Goal: Task Accomplishment & Management: Use online tool/utility

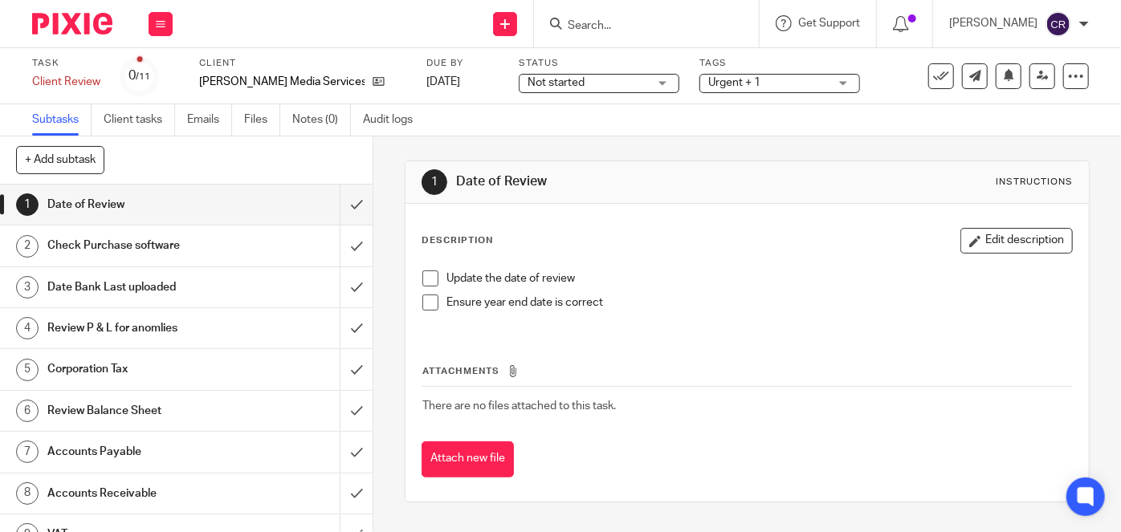
click at [430, 276] on span at bounding box center [430, 279] width 16 height 16
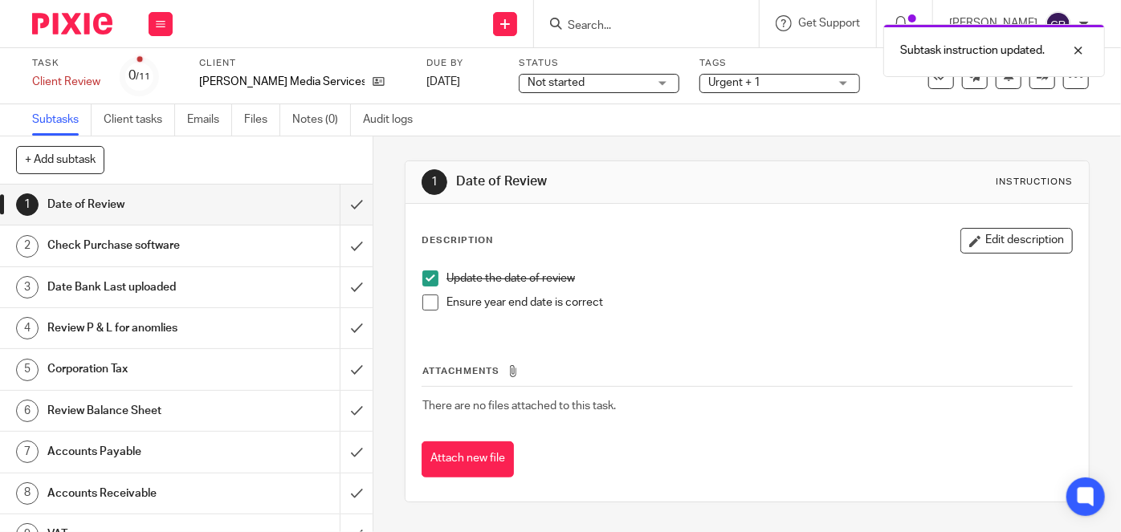
click at [429, 300] on span at bounding box center [430, 303] width 16 height 16
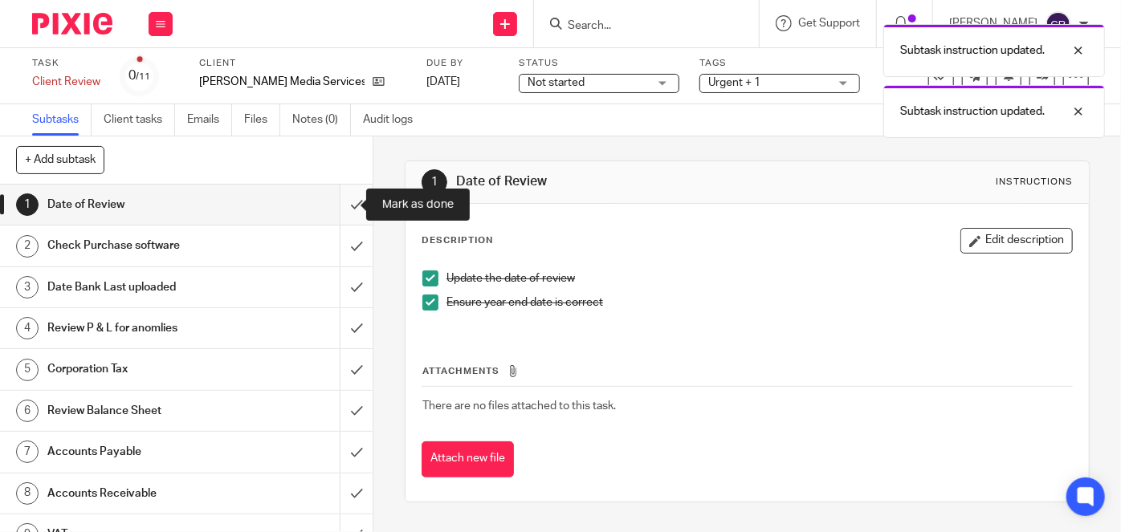
click at [351, 199] on input "submit" at bounding box center [186, 205] width 372 height 40
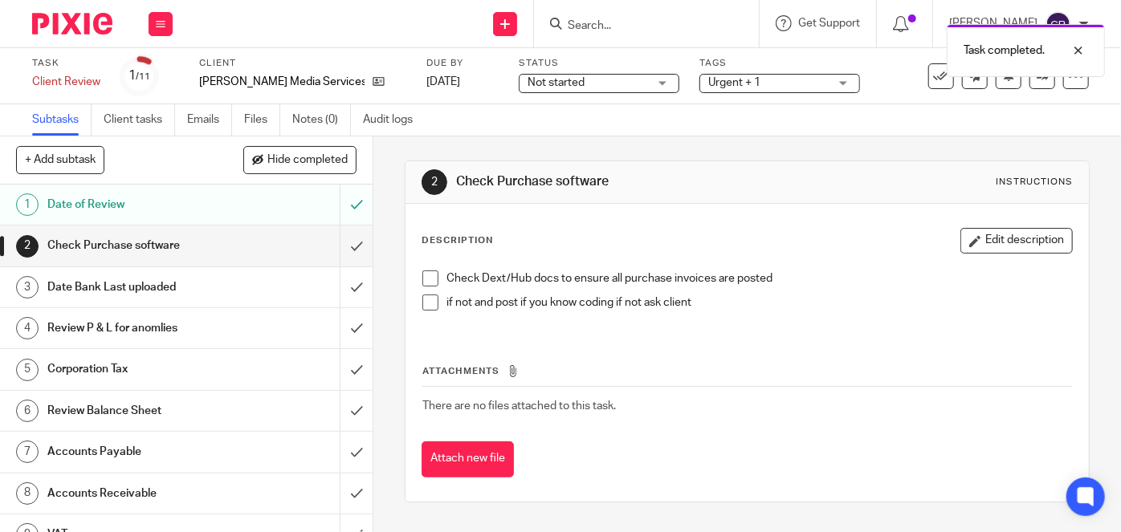
click at [425, 276] on span at bounding box center [430, 279] width 16 height 16
click at [432, 295] on span at bounding box center [430, 303] width 16 height 16
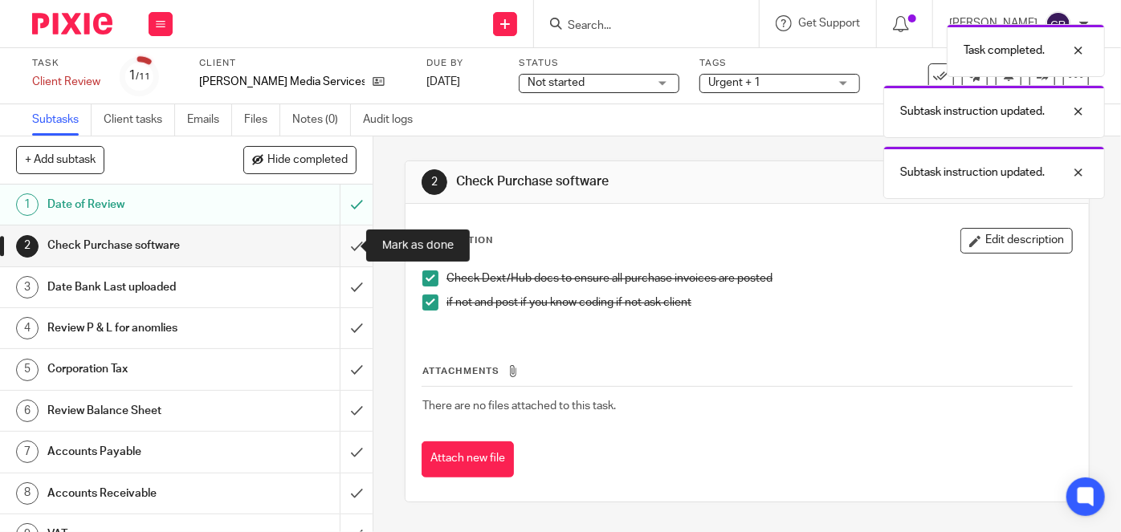
click at [336, 236] on input "submit" at bounding box center [186, 246] width 372 height 40
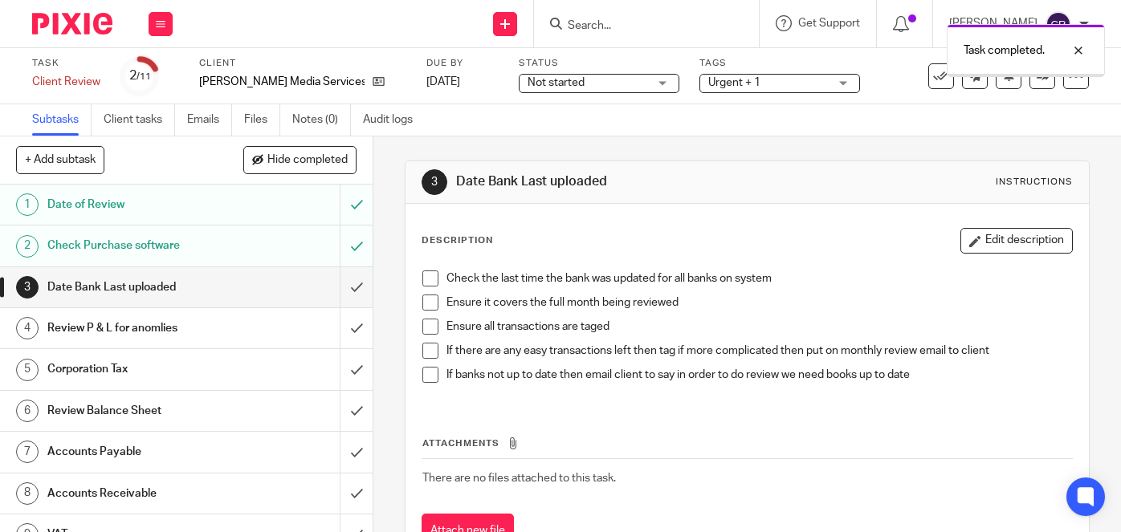
click at [427, 287] on li "Check the last time the bank was updated for all banks on system" at bounding box center [746, 283] width 649 height 24
click at [423, 291] on li "Check the last time the bank was updated for all banks on system" at bounding box center [746, 283] width 649 height 24
click at [422, 278] on span at bounding box center [430, 279] width 16 height 16
click at [422, 298] on span at bounding box center [430, 303] width 16 height 16
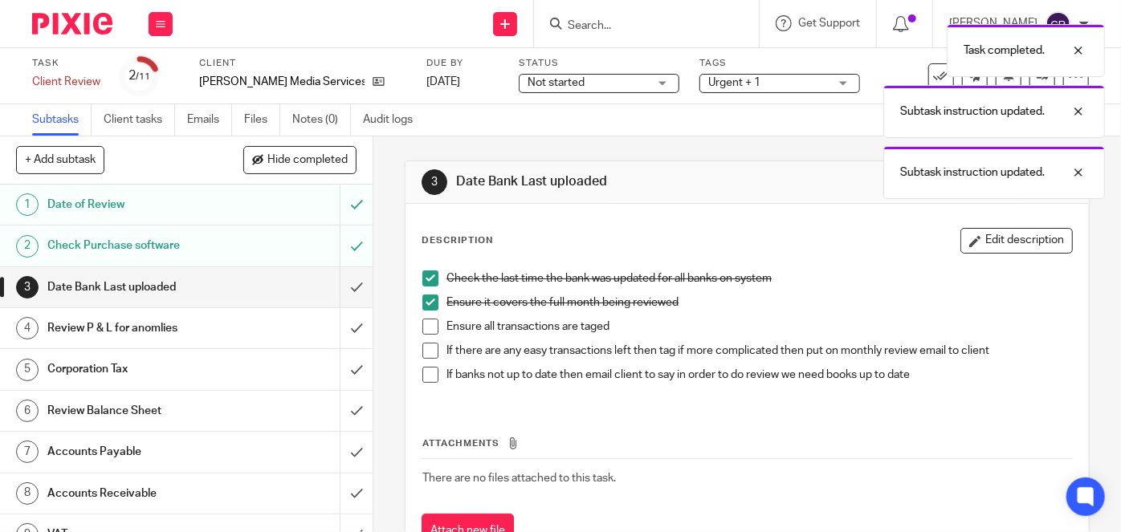
click at [422, 332] on span at bounding box center [430, 327] width 16 height 16
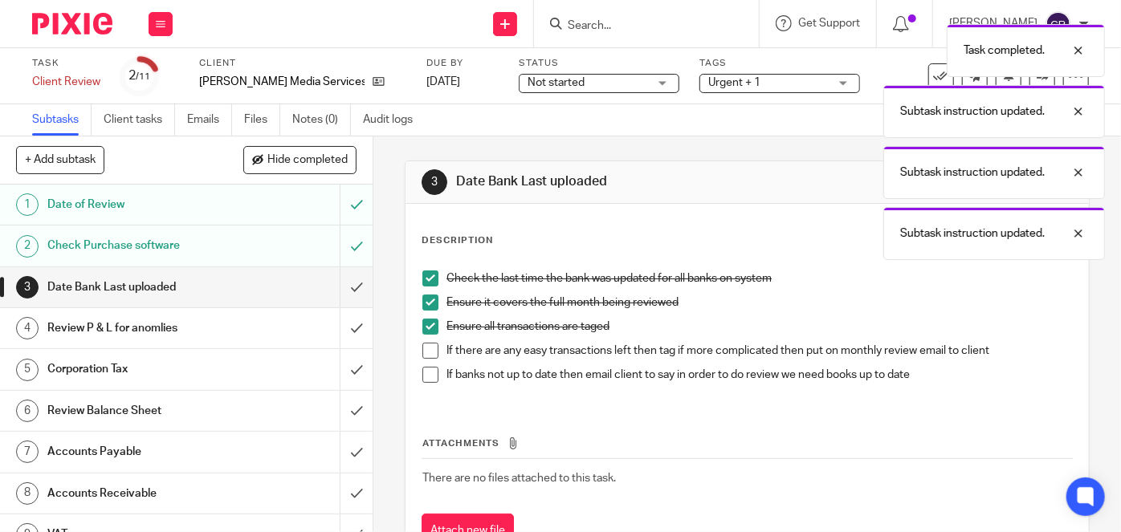
click at [424, 345] on span at bounding box center [430, 351] width 16 height 16
click at [426, 374] on span at bounding box center [430, 375] width 16 height 16
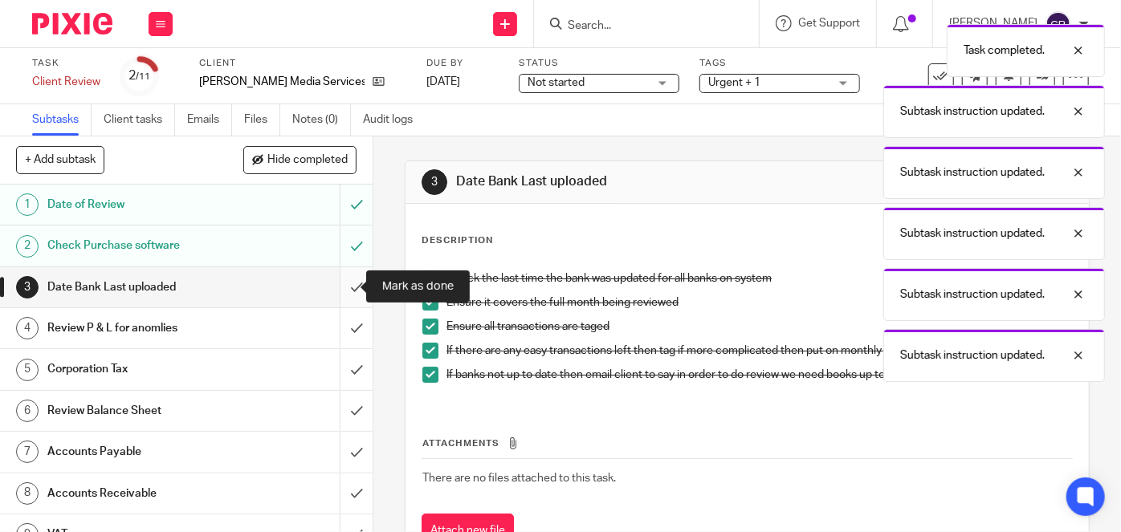
click at [344, 278] on input "submit" at bounding box center [186, 287] width 372 height 40
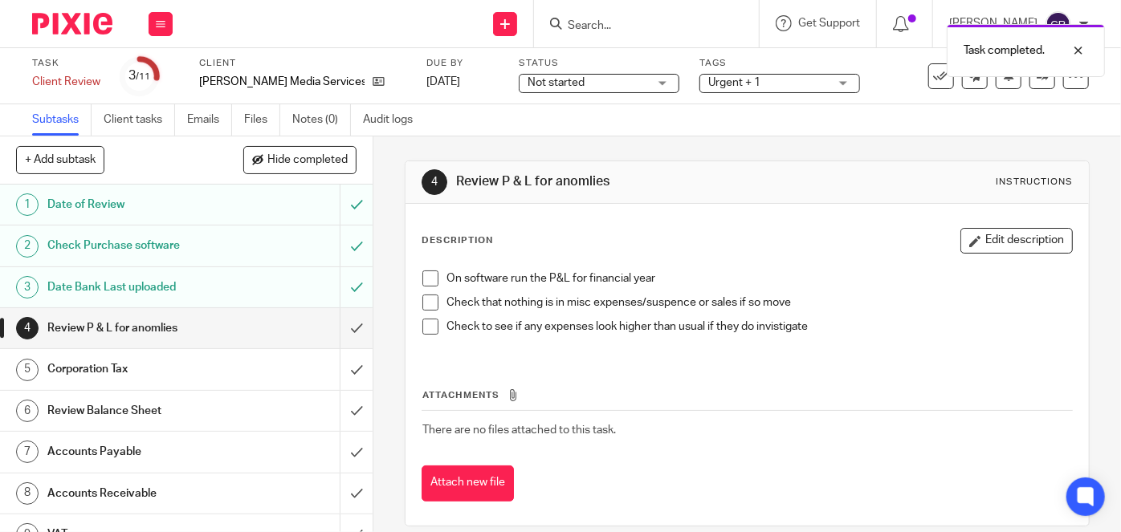
click at [431, 267] on div "On software run the P&L for financial year Check that nothing is in misc expens…" at bounding box center [746, 308] width 665 height 92
click at [425, 300] on span at bounding box center [430, 303] width 16 height 16
click at [425, 278] on span at bounding box center [430, 279] width 16 height 16
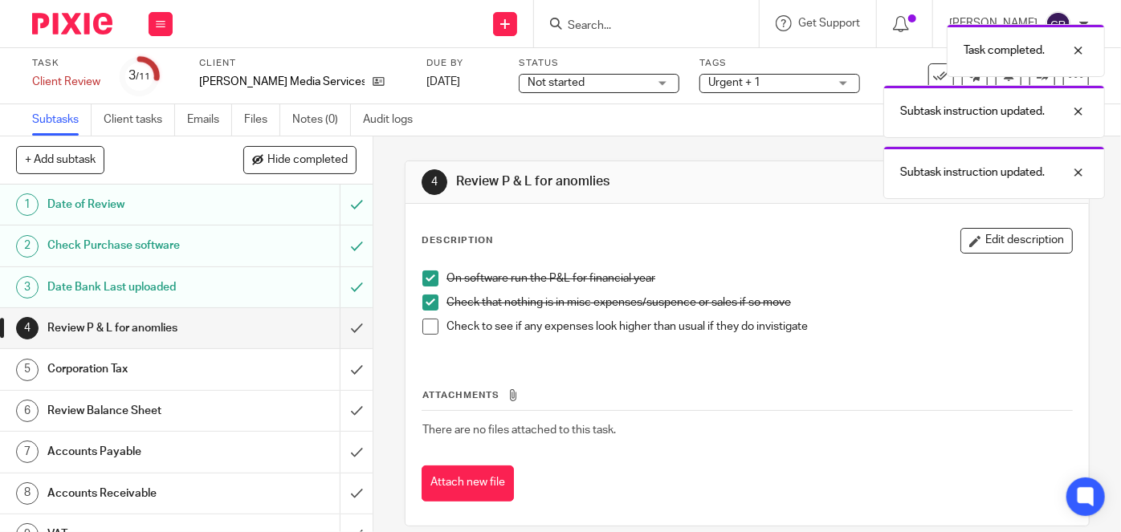
click at [428, 330] on span at bounding box center [430, 327] width 16 height 16
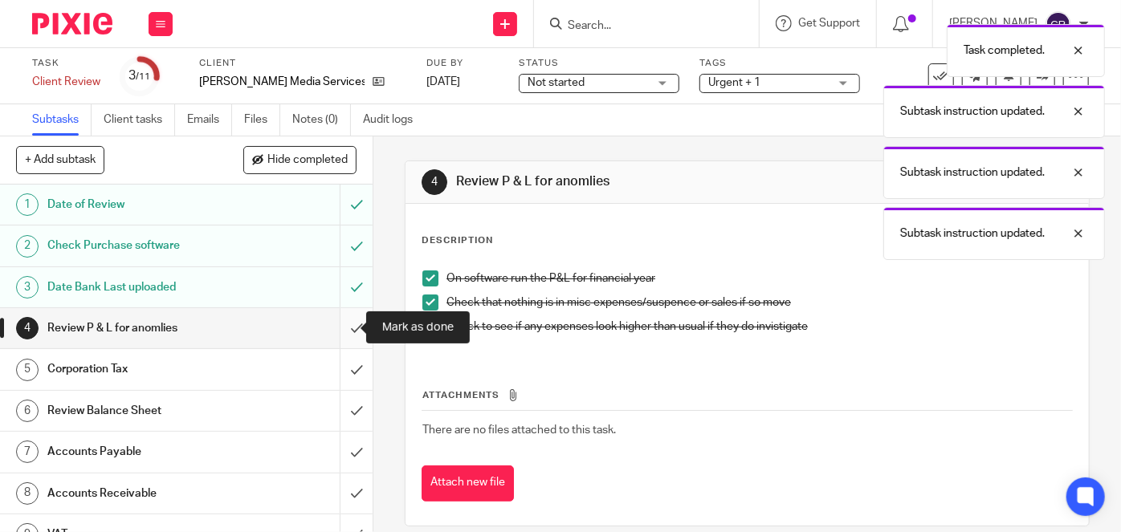
click at [346, 331] on input "submit" at bounding box center [186, 328] width 372 height 40
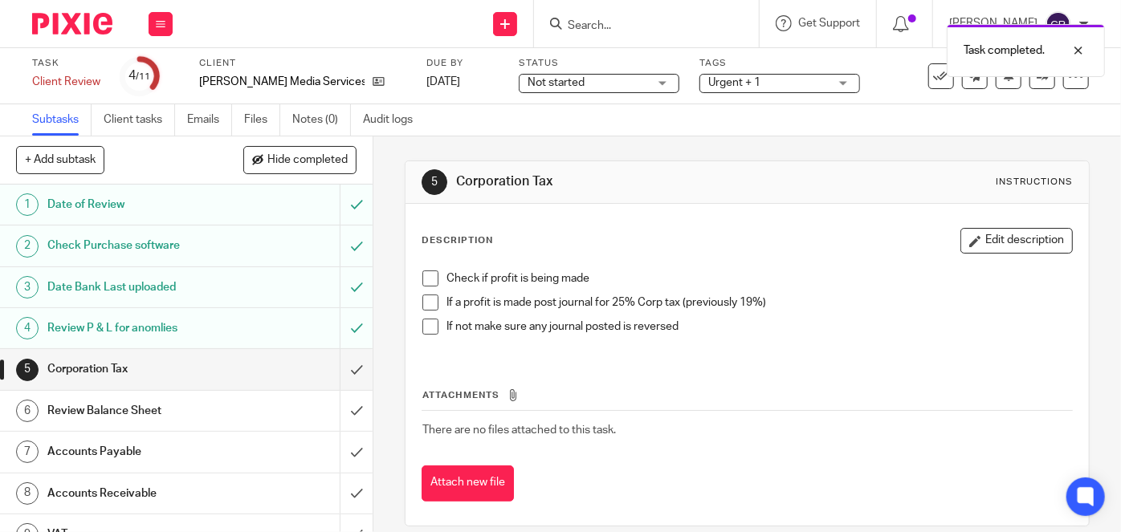
click at [424, 280] on span at bounding box center [430, 279] width 16 height 16
click at [422, 303] on span at bounding box center [430, 303] width 16 height 16
click at [424, 332] on span at bounding box center [430, 327] width 16 height 16
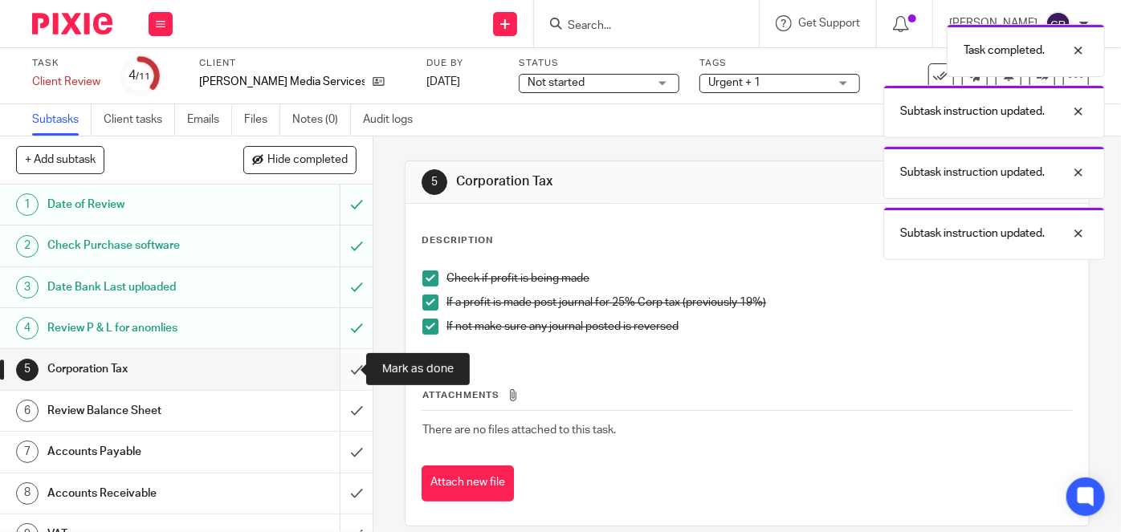
click at [342, 368] on input "submit" at bounding box center [186, 369] width 372 height 40
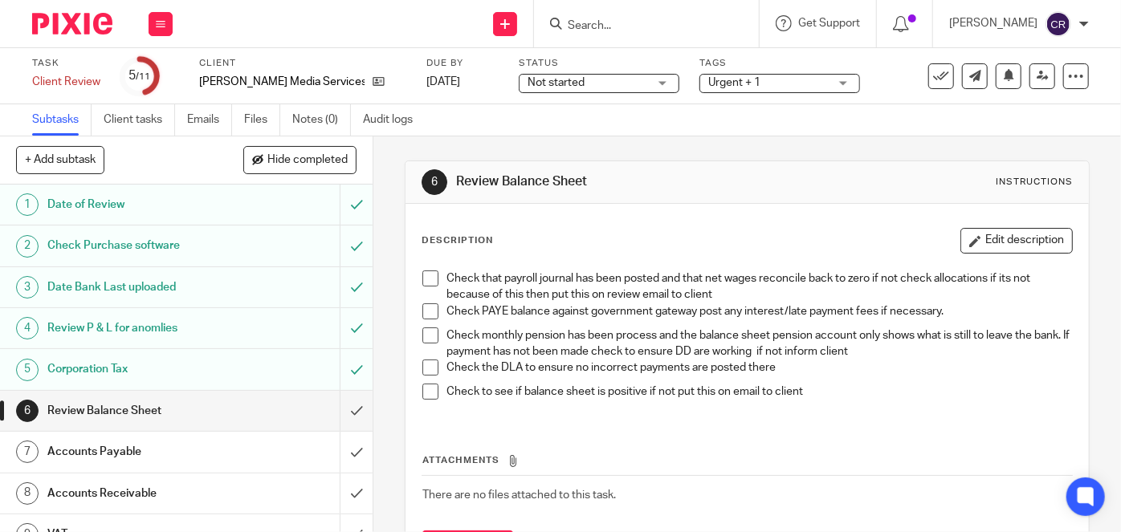
click at [422, 277] on span at bounding box center [430, 279] width 16 height 16
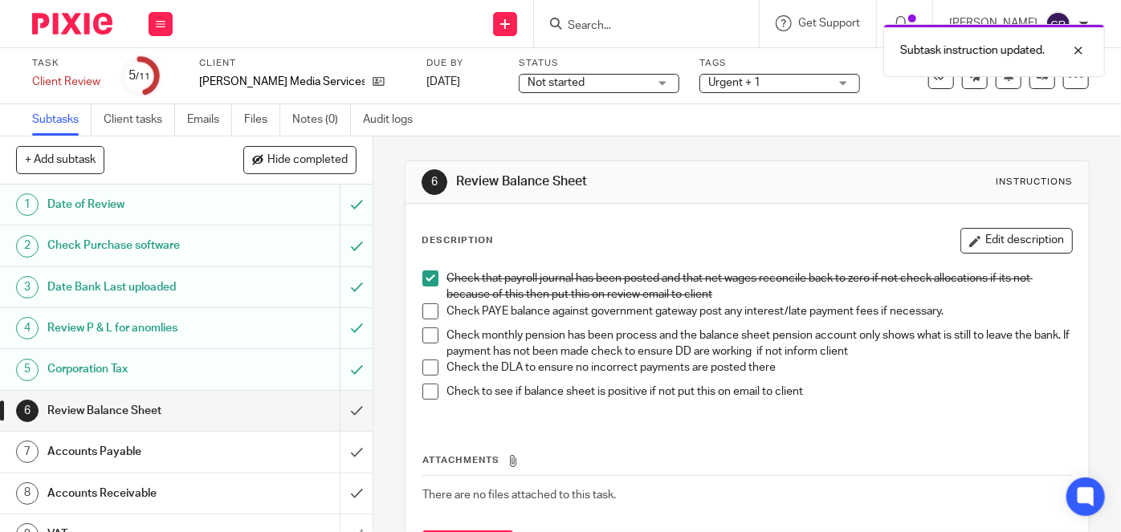
drag, startPoint x: 421, startPoint y: 310, endPoint x: 425, endPoint y: 339, distance: 29.2
click at [422, 311] on span at bounding box center [430, 311] width 16 height 16
click at [425, 348] on li "Check monthly pension has been process and the balance sheet pension account on…" at bounding box center [746, 344] width 649 height 33
click at [428, 339] on span at bounding box center [430, 336] width 16 height 16
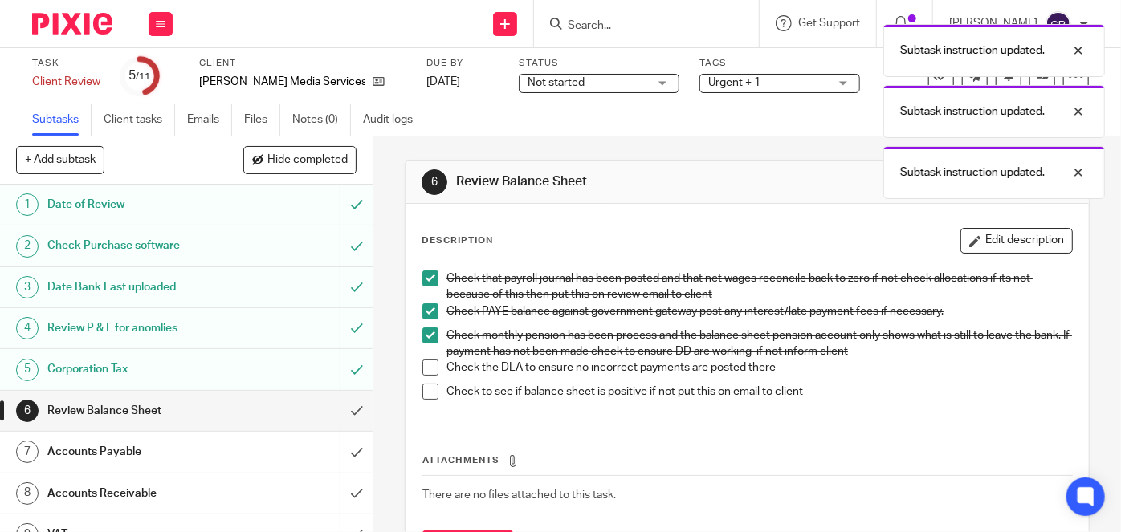
click at [423, 372] on span at bounding box center [430, 368] width 16 height 16
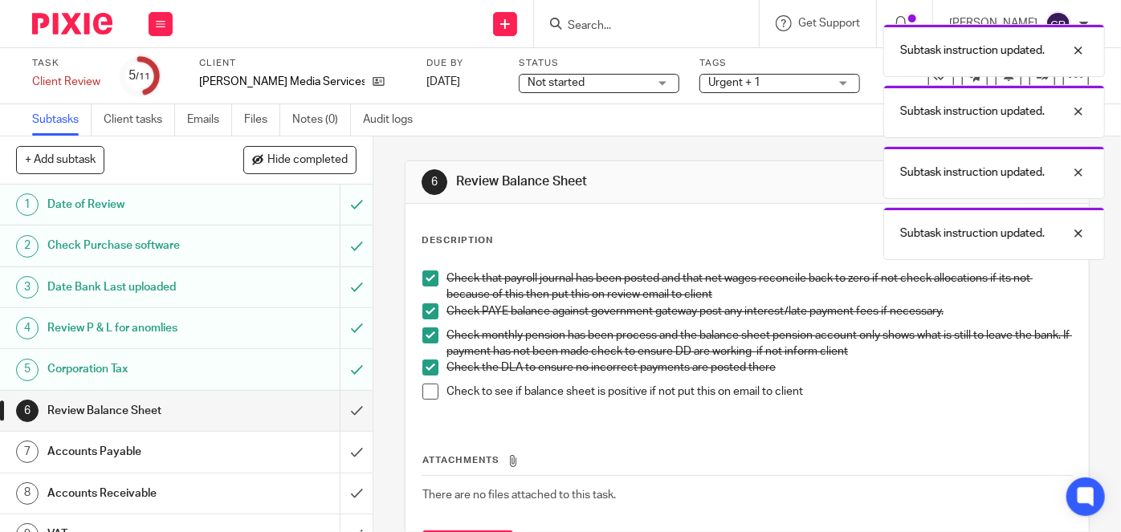
click at [432, 396] on span at bounding box center [430, 392] width 16 height 16
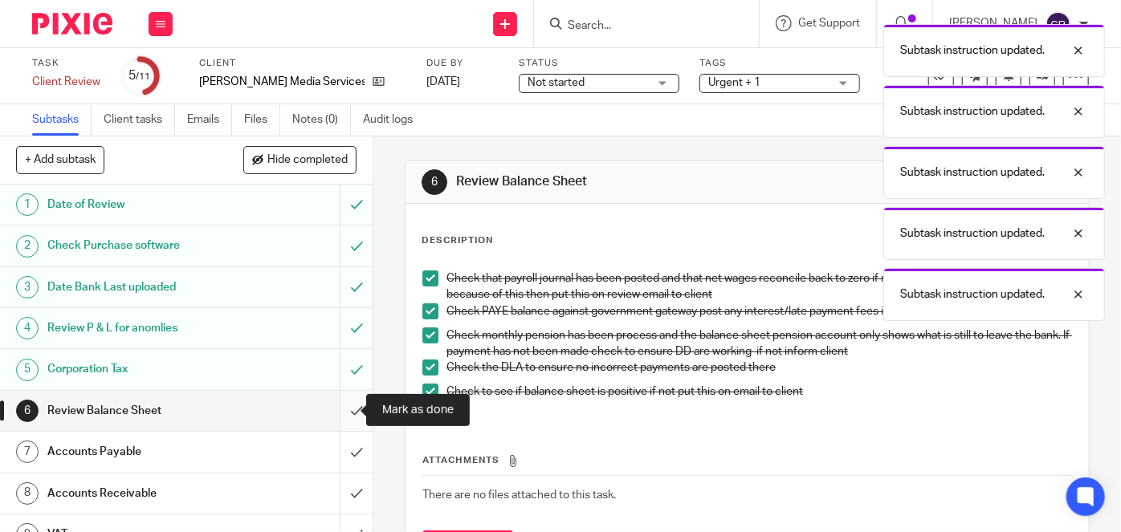
click at [342, 422] on input "submit" at bounding box center [186, 411] width 372 height 40
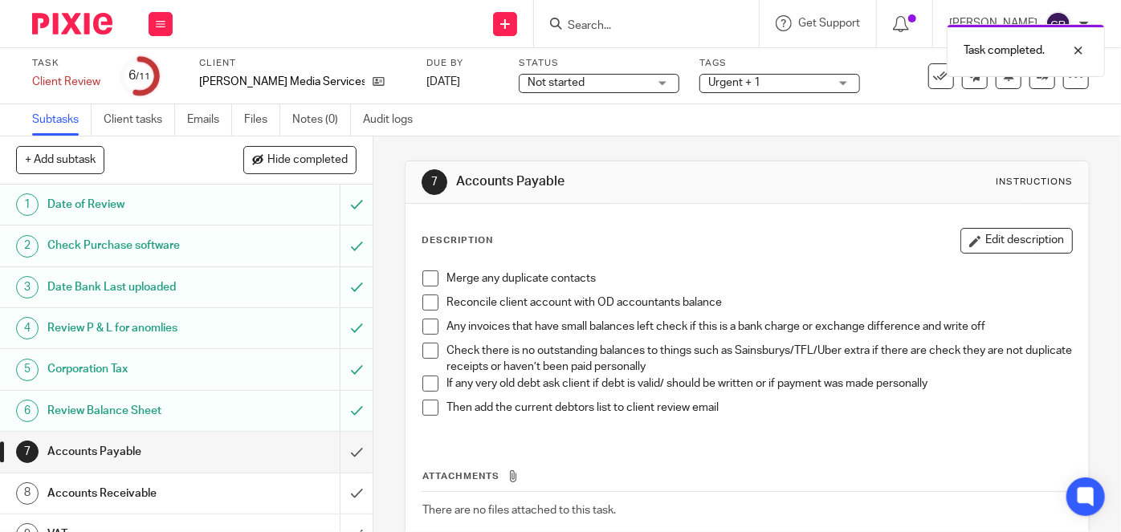
click at [434, 285] on li "Merge any duplicate contacts" at bounding box center [746, 283] width 649 height 24
click at [427, 283] on span at bounding box center [430, 279] width 16 height 16
click at [422, 307] on span at bounding box center [430, 303] width 16 height 16
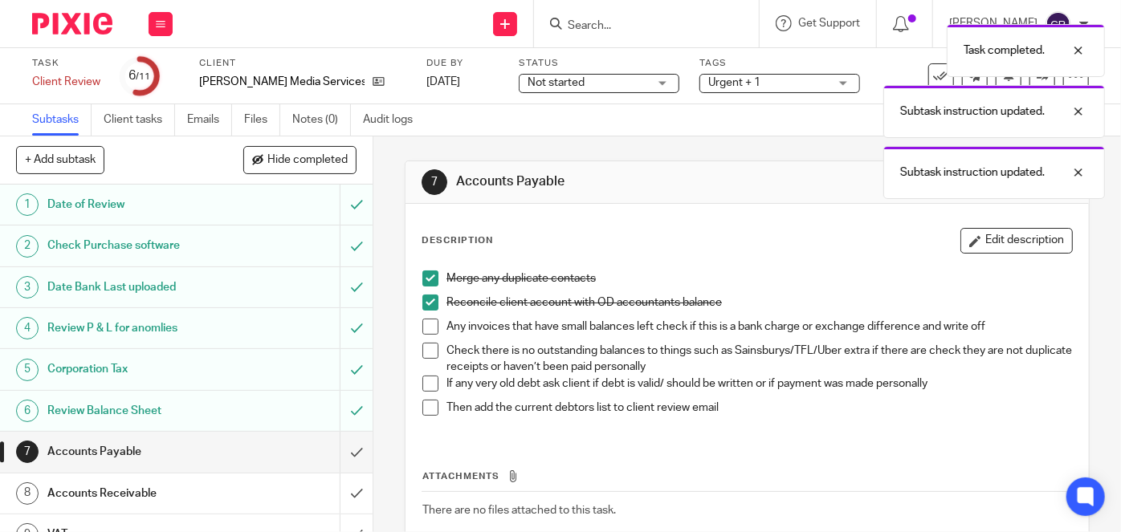
click at [425, 332] on span at bounding box center [430, 327] width 16 height 16
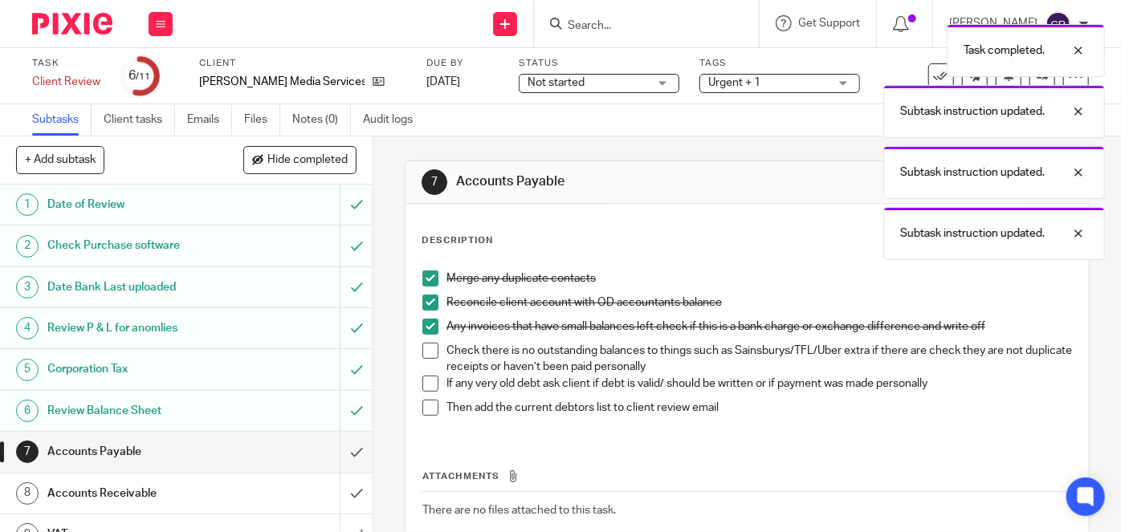
click at [426, 354] on span at bounding box center [430, 351] width 16 height 16
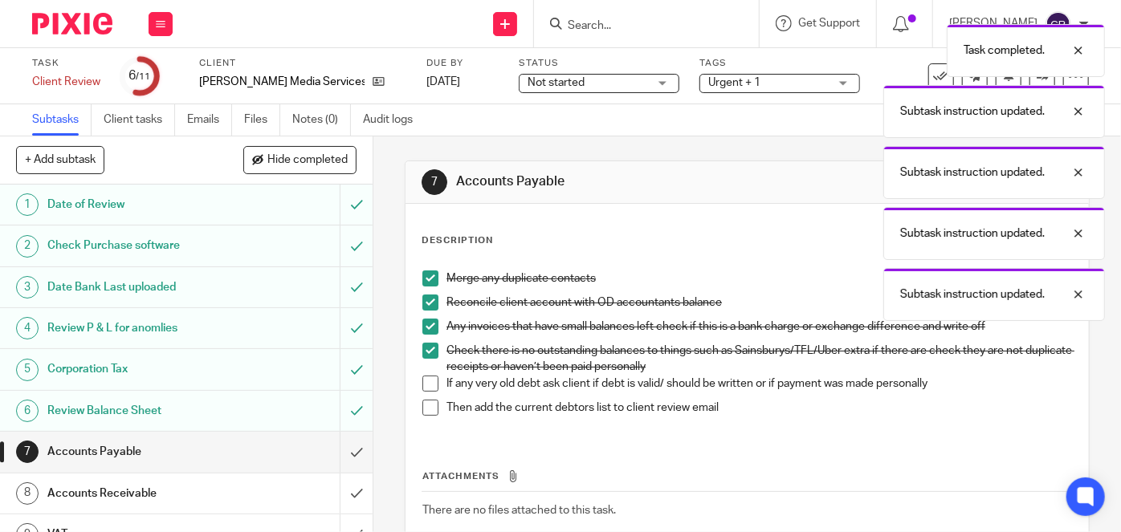
click at [424, 381] on span at bounding box center [430, 384] width 16 height 16
click at [422, 413] on span at bounding box center [430, 408] width 16 height 16
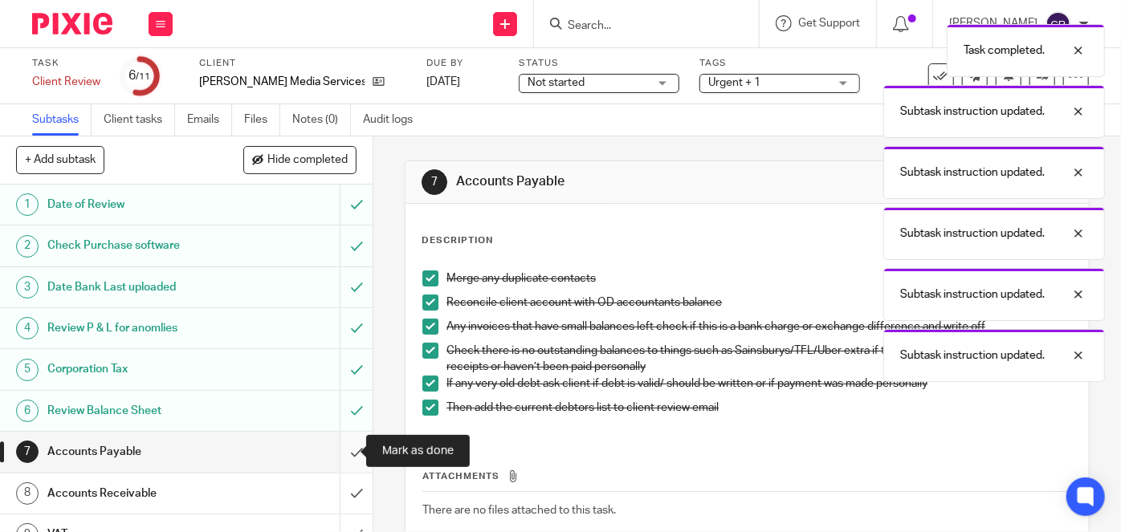
click at [344, 448] on input "submit" at bounding box center [186, 452] width 372 height 40
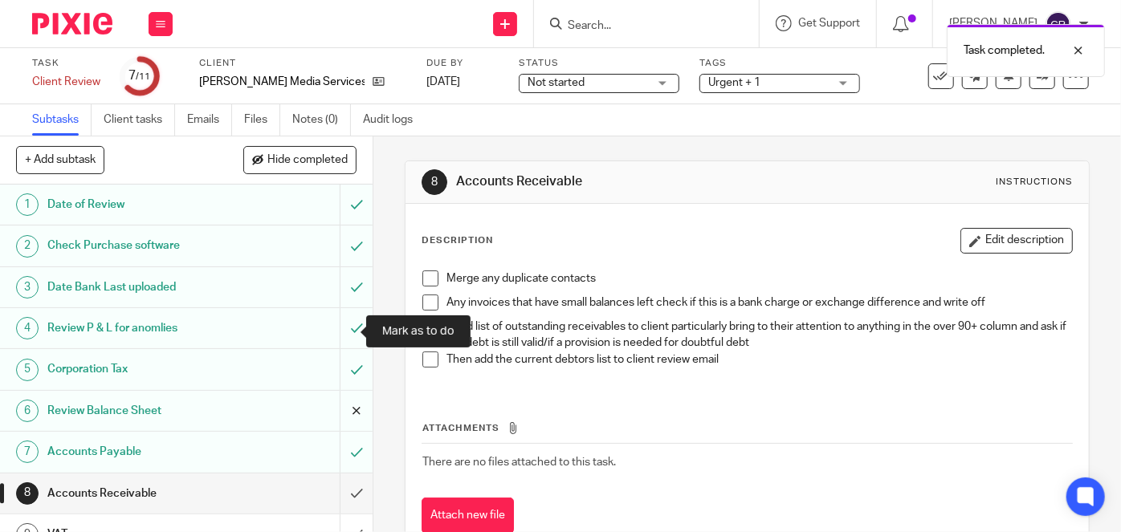
scroll to position [103, 0]
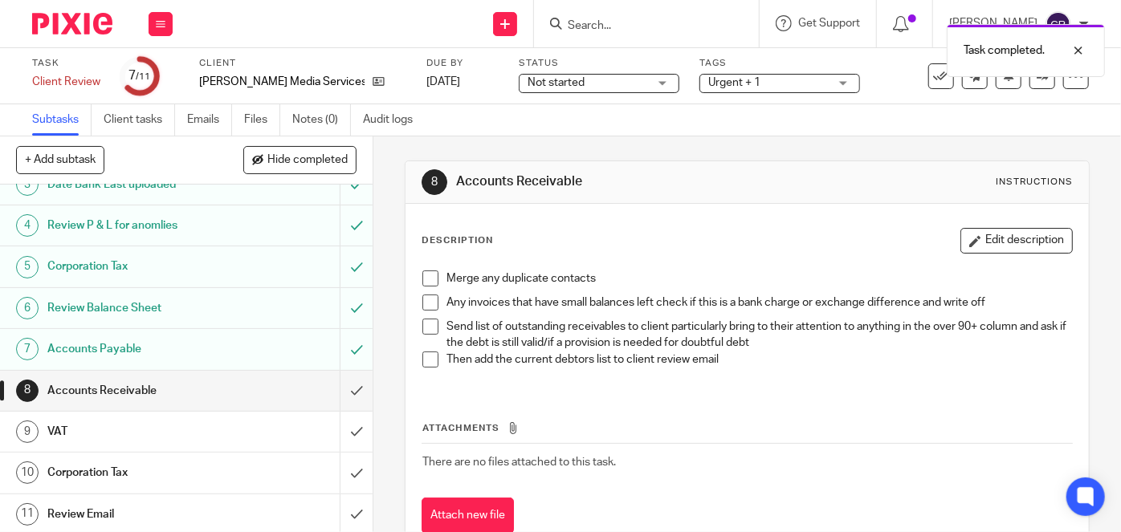
click at [428, 277] on span at bounding box center [430, 279] width 16 height 16
click at [424, 307] on span at bounding box center [430, 303] width 16 height 16
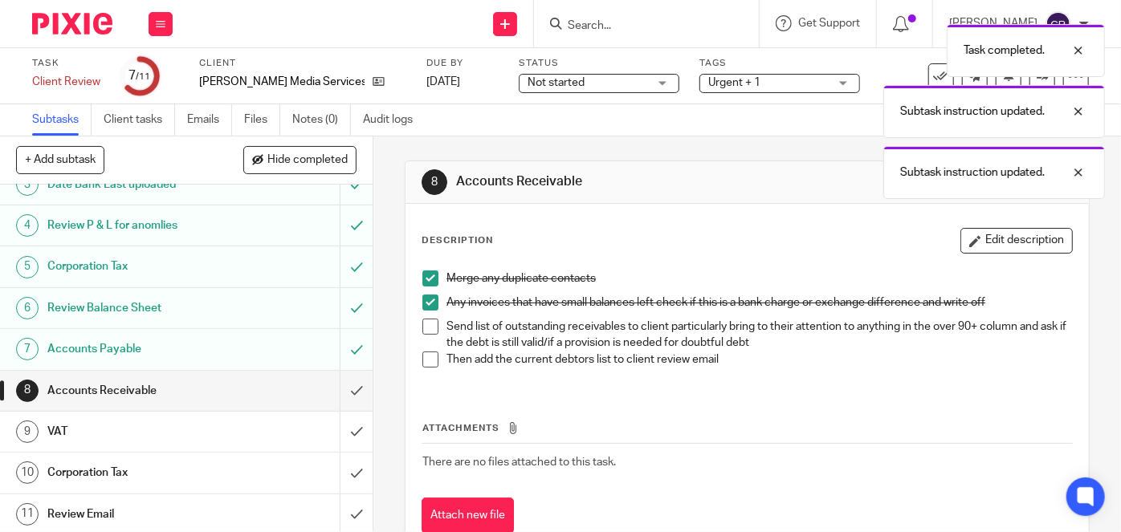
click at [425, 333] on li "Send list of outstanding receivables to client particularly bring to their atte…" at bounding box center [746, 335] width 649 height 33
click at [426, 329] on span at bounding box center [430, 327] width 16 height 16
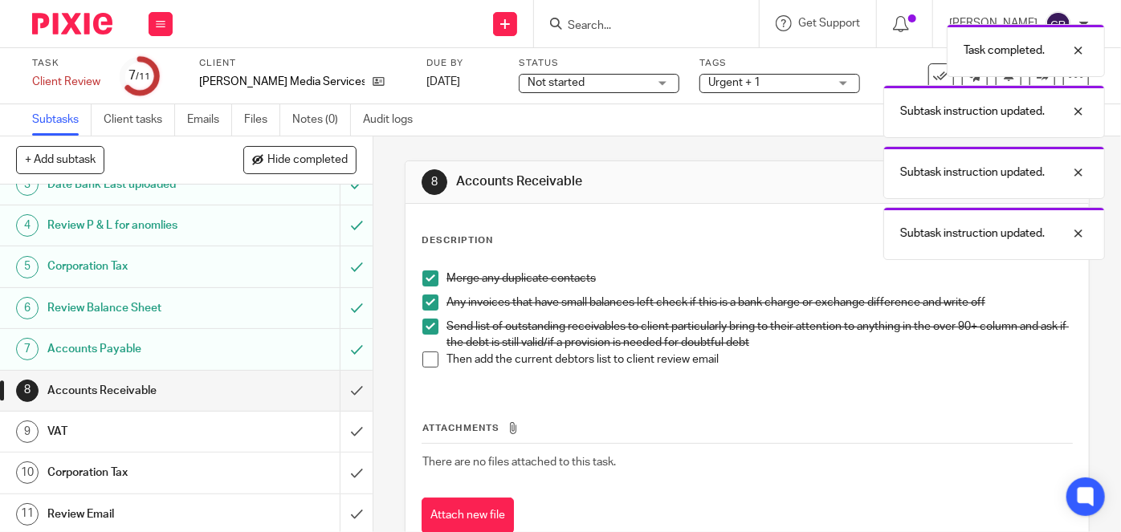
click at [424, 358] on span at bounding box center [430, 360] width 16 height 16
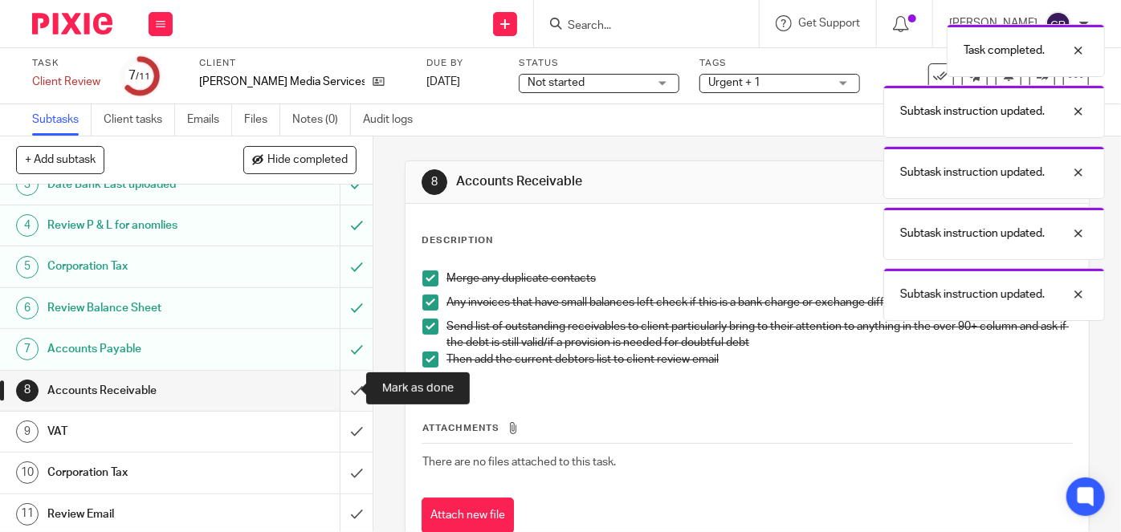
click at [338, 392] on input "submit" at bounding box center [186, 391] width 372 height 40
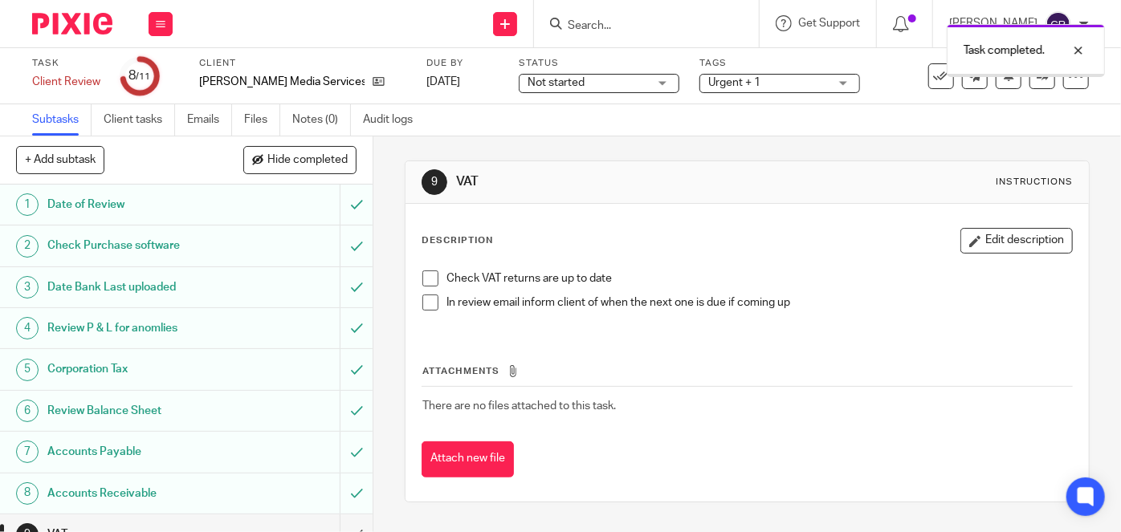
drag, startPoint x: 0, startPoint y: 0, endPoint x: 427, endPoint y: 280, distance: 510.8
click at [429, 276] on span at bounding box center [430, 279] width 16 height 16
click at [414, 311] on div "Check VAT returns are up to date In review email inform client of when the next…" at bounding box center [746, 296] width 665 height 68
click at [428, 305] on span at bounding box center [430, 303] width 16 height 16
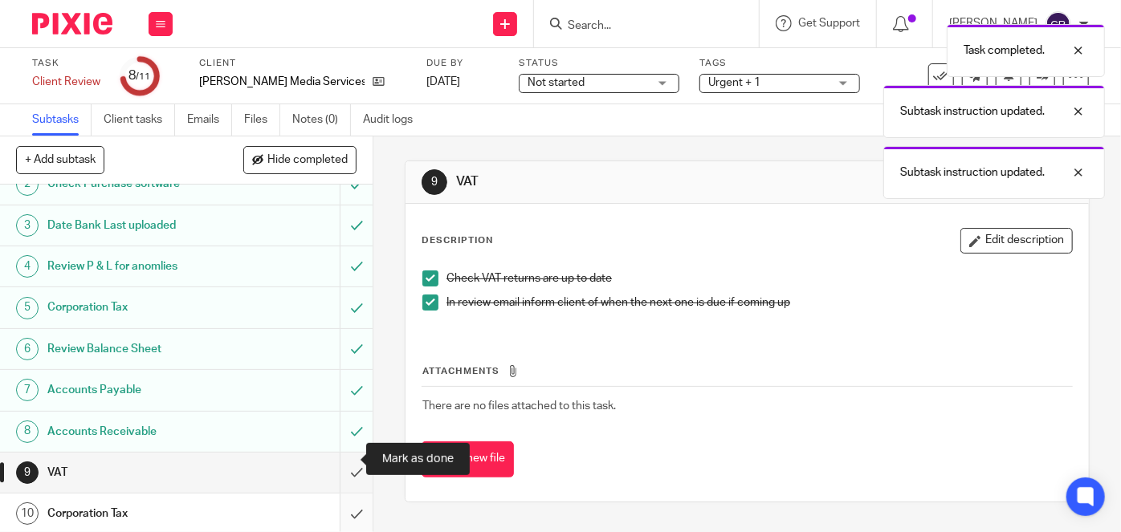
scroll to position [103, 0]
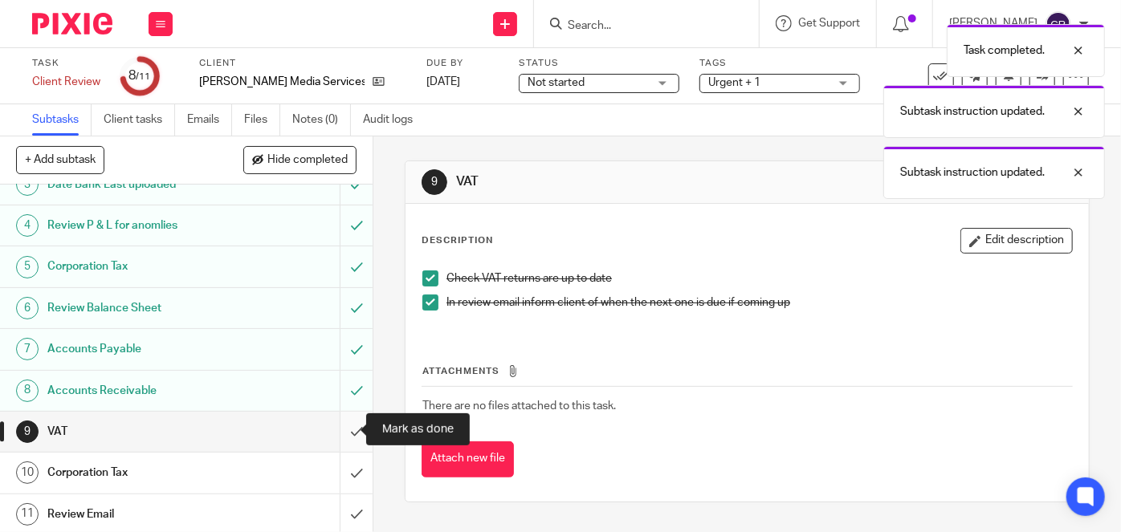
click at [342, 428] on input "submit" at bounding box center [186, 432] width 372 height 40
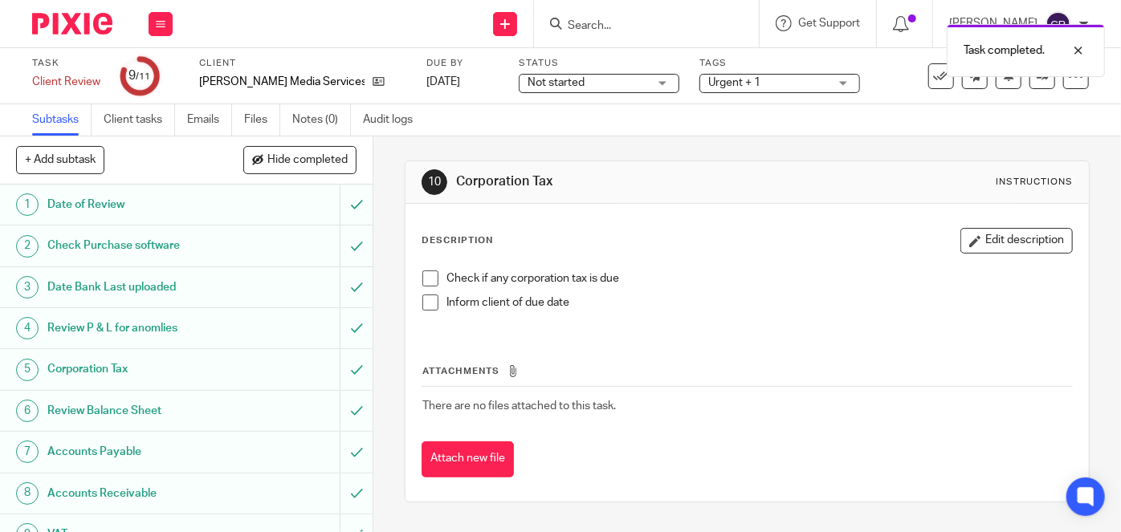
click at [437, 276] on li "Check if any corporation tax is due" at bounding box center [746, 283] width 649 height 24
click at [428, 279] on span at bounding box center [430, 279] width 16 height 16
click at [422, 308] on span at bounding box center [430, 303] width 16 height 16
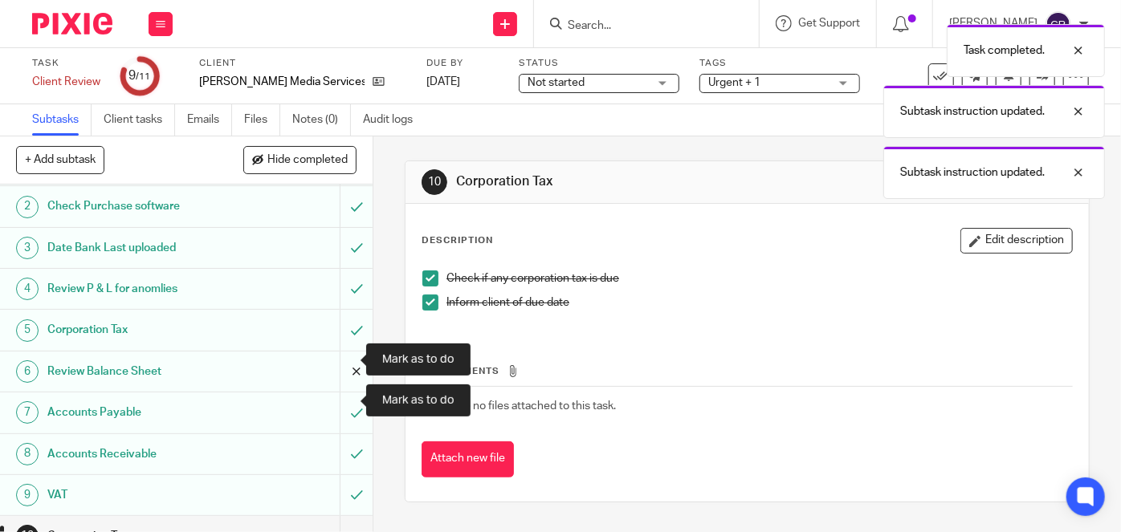
scroll to position [103, 0]
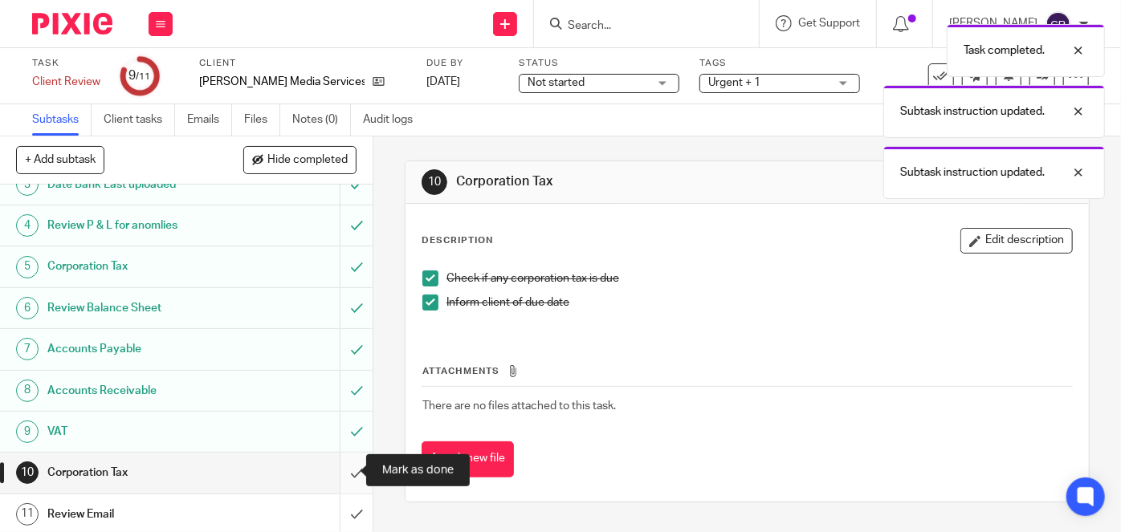
click at [342, 470] on input "submit" at bounding box center [186, 473] width 372 height 40
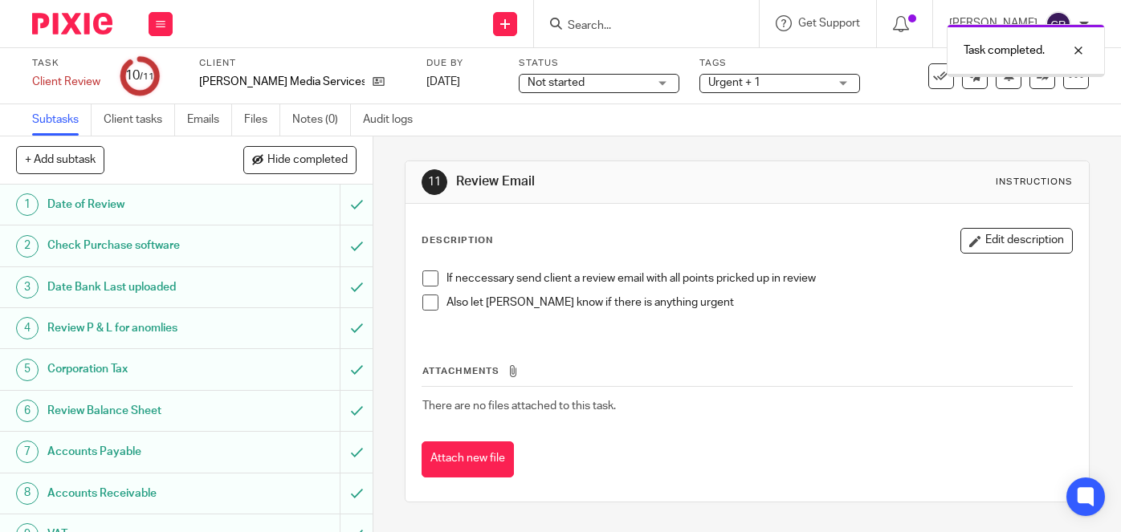
click at [429, 278] on span at bounding box center [430, 279] width 16 height 16
